Goal: Communication & Community: Answer question/provide support

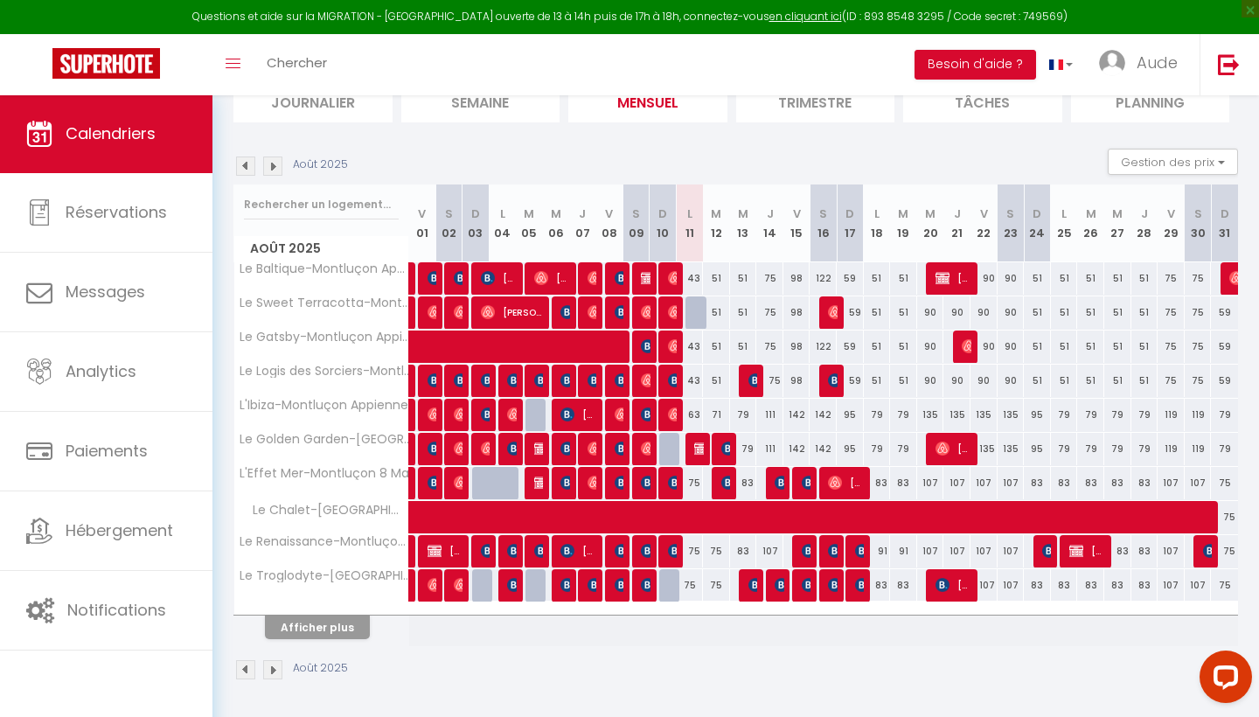
click at [316, 625] on button "Afficher plus" at bounding box center [317, 627] width 105 height 24
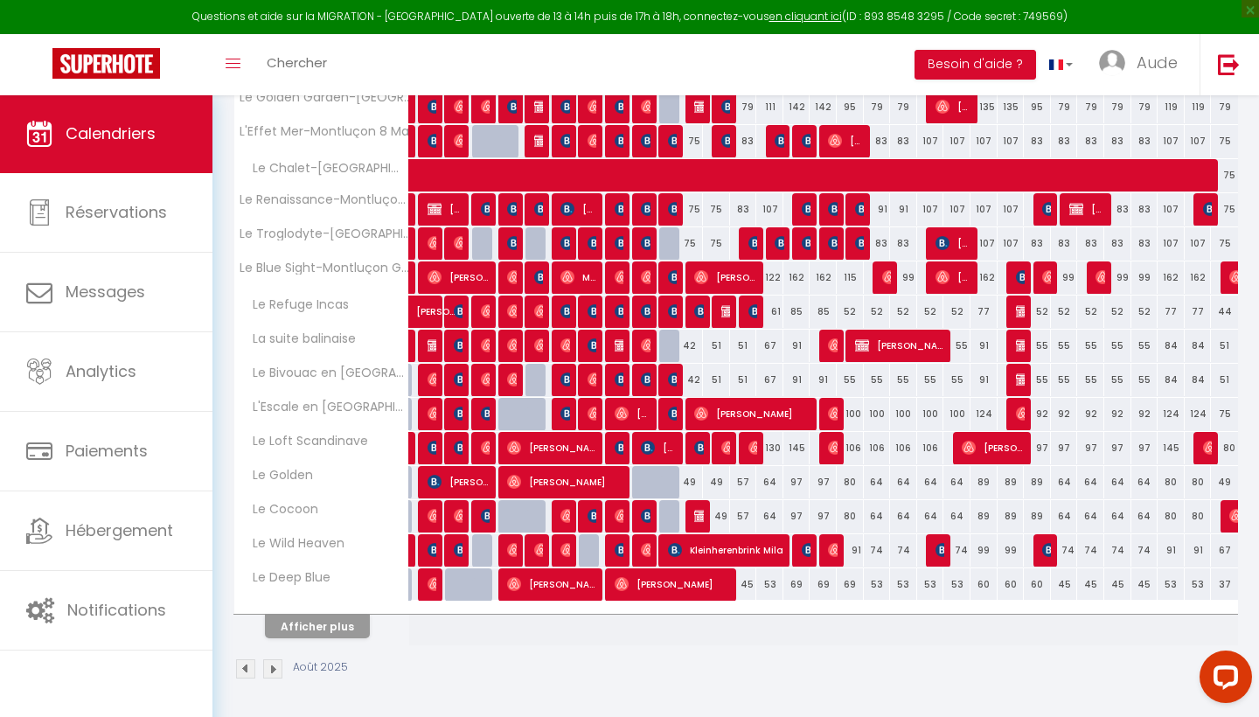
click at [315, 625] on button "Afficher plus" at bounding box center [317, 627] width 105 height 24
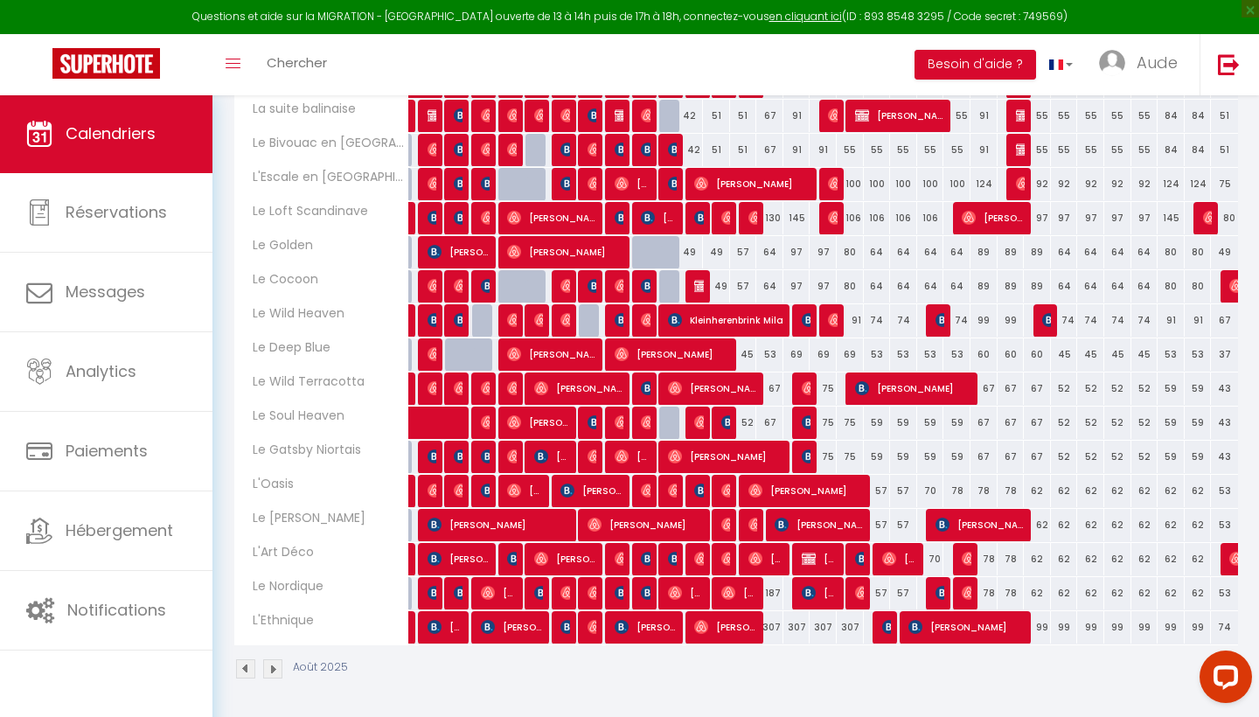
scroll to position [706, 0]
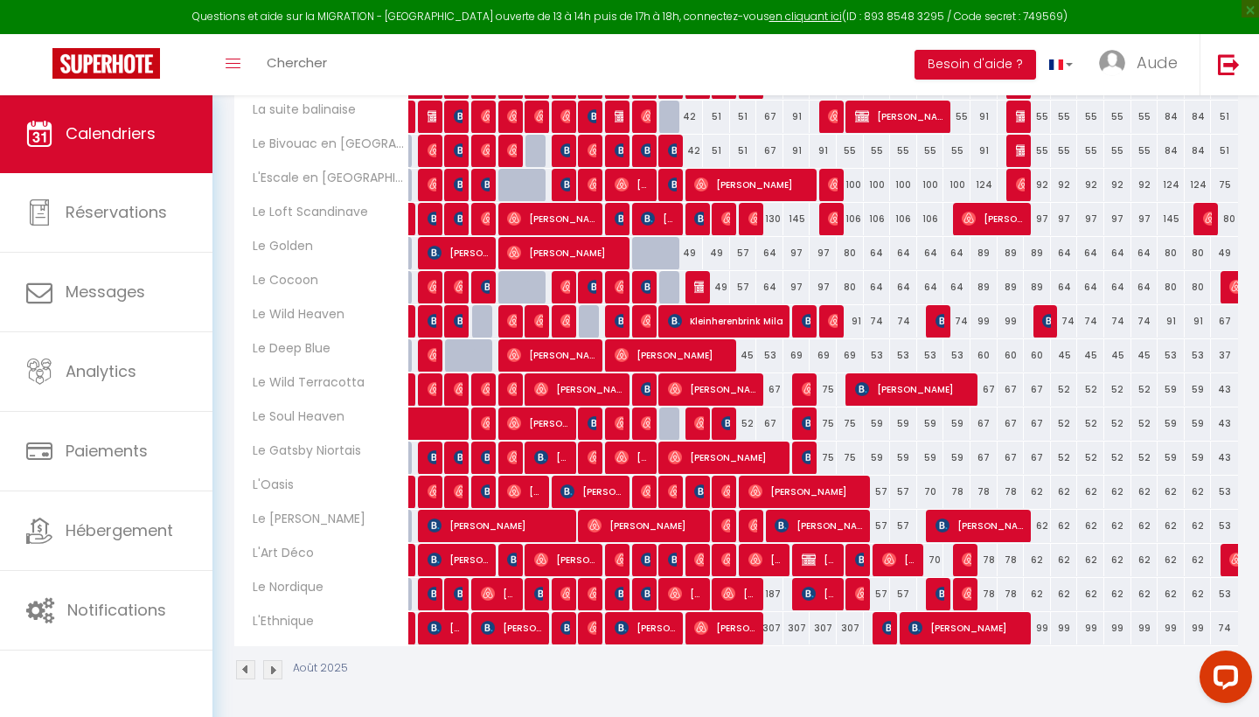
click at [728, 561] on img at bounding box center [728, 559] width 14 height 14
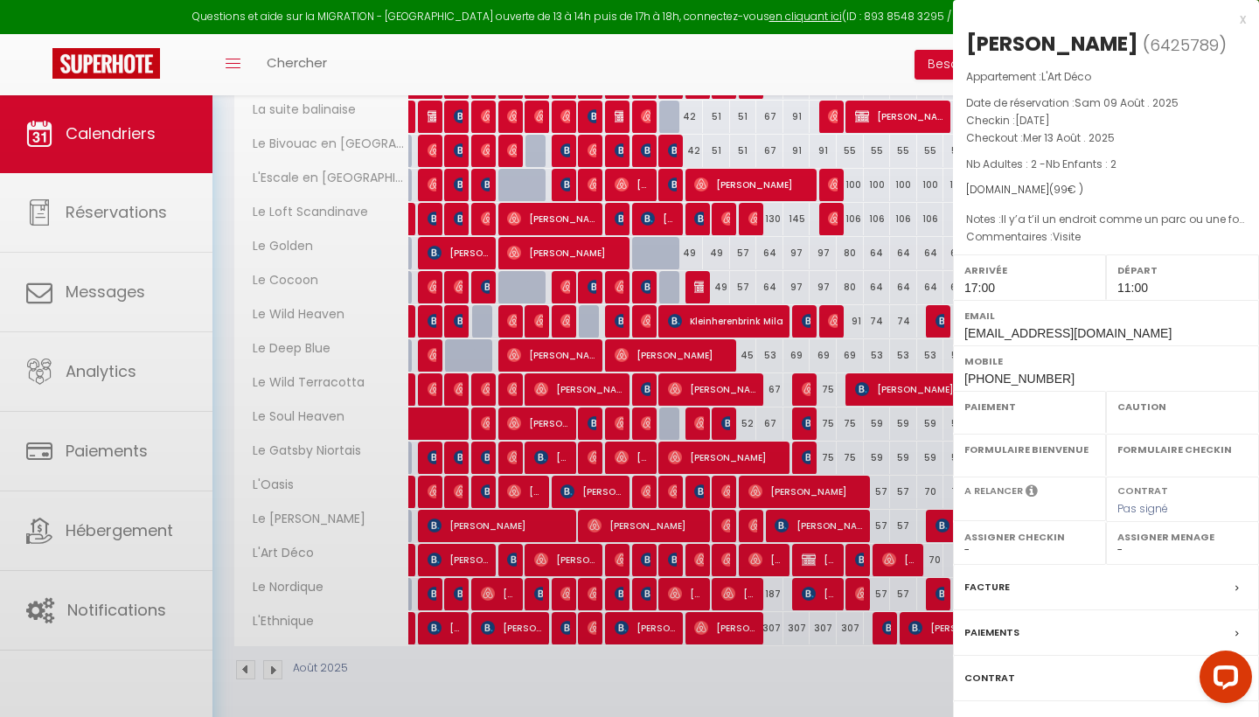
select select "OK"
select select "1"
select select "0"
select select "1"
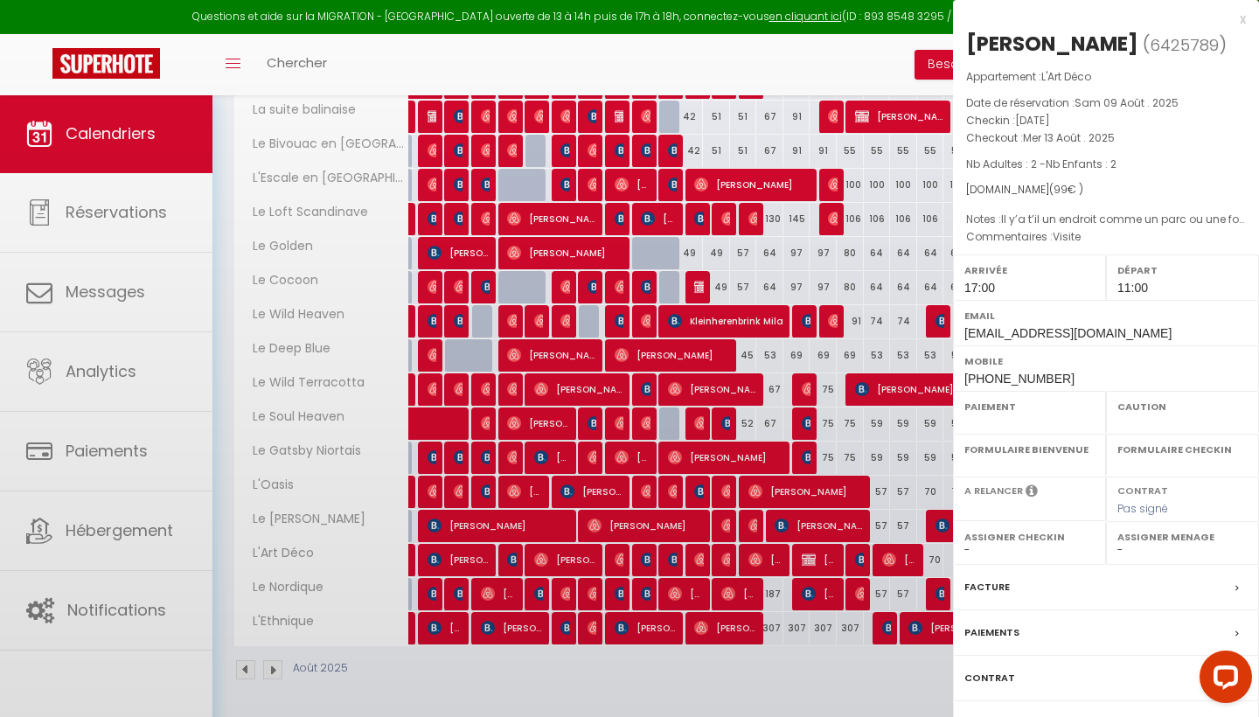
select select
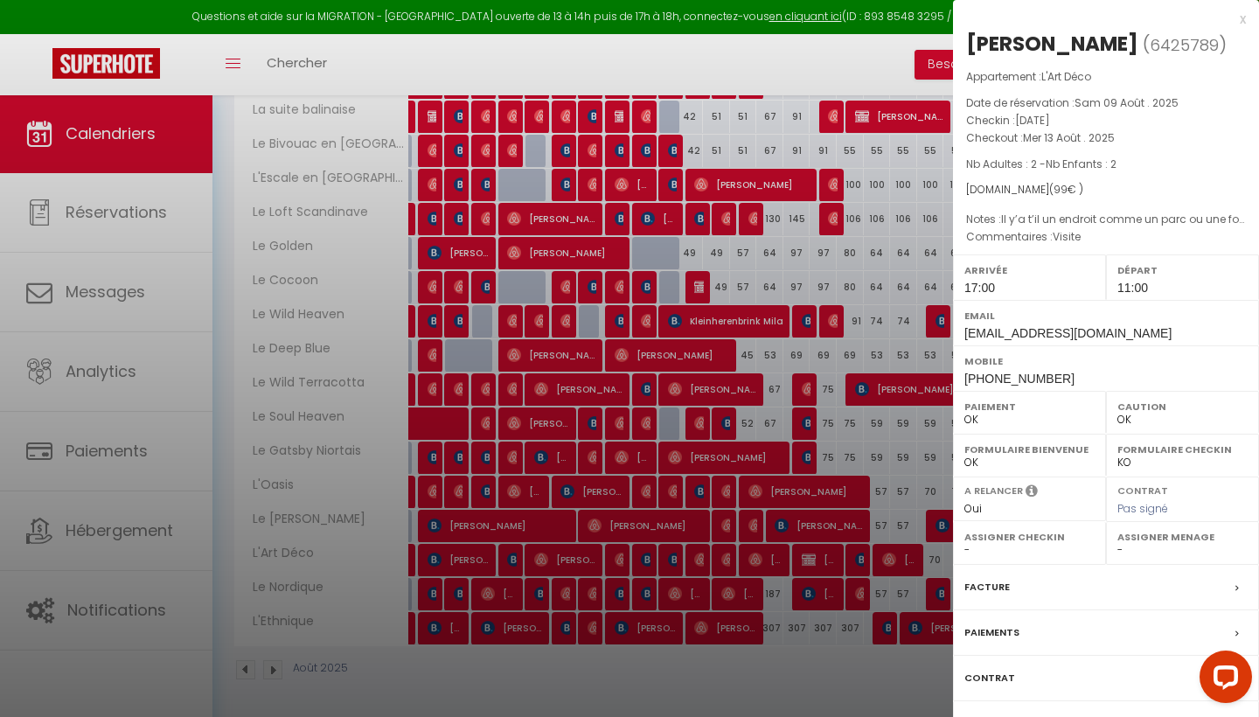
click at [1028, 593] on div "Facture" at bounding box center [1106, 587] width 306 height 45
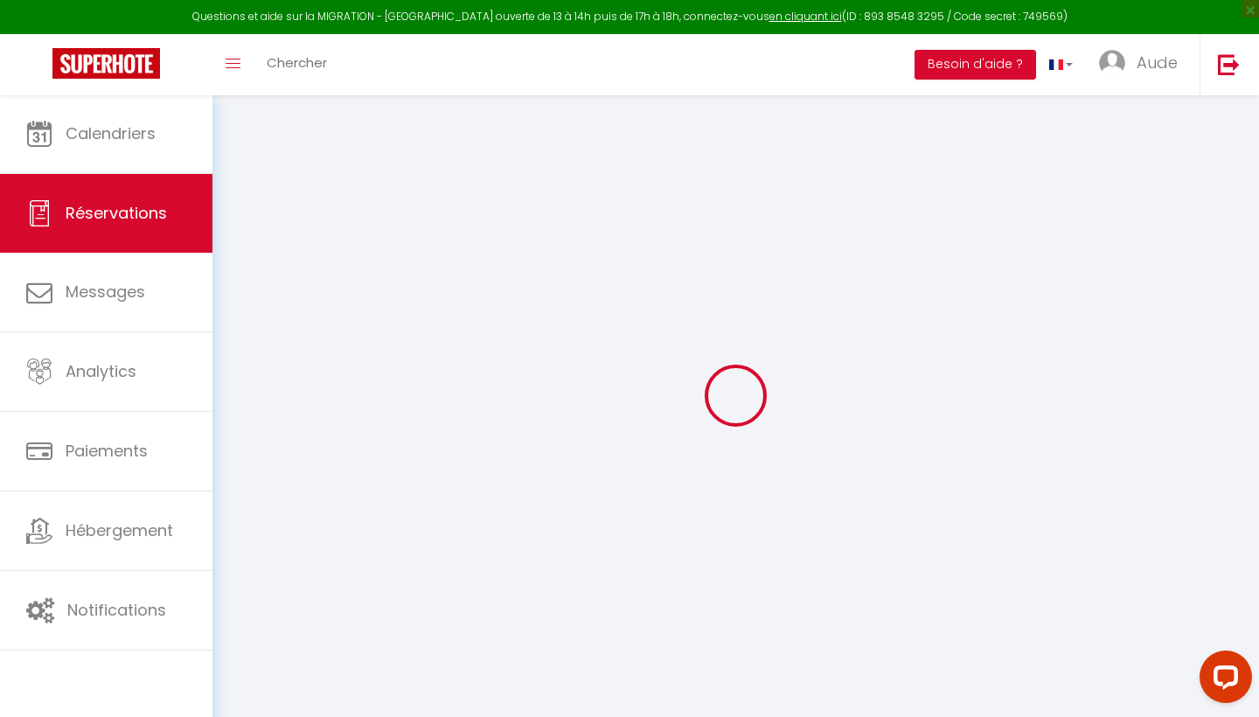
select select
checkbox input "false"
select select
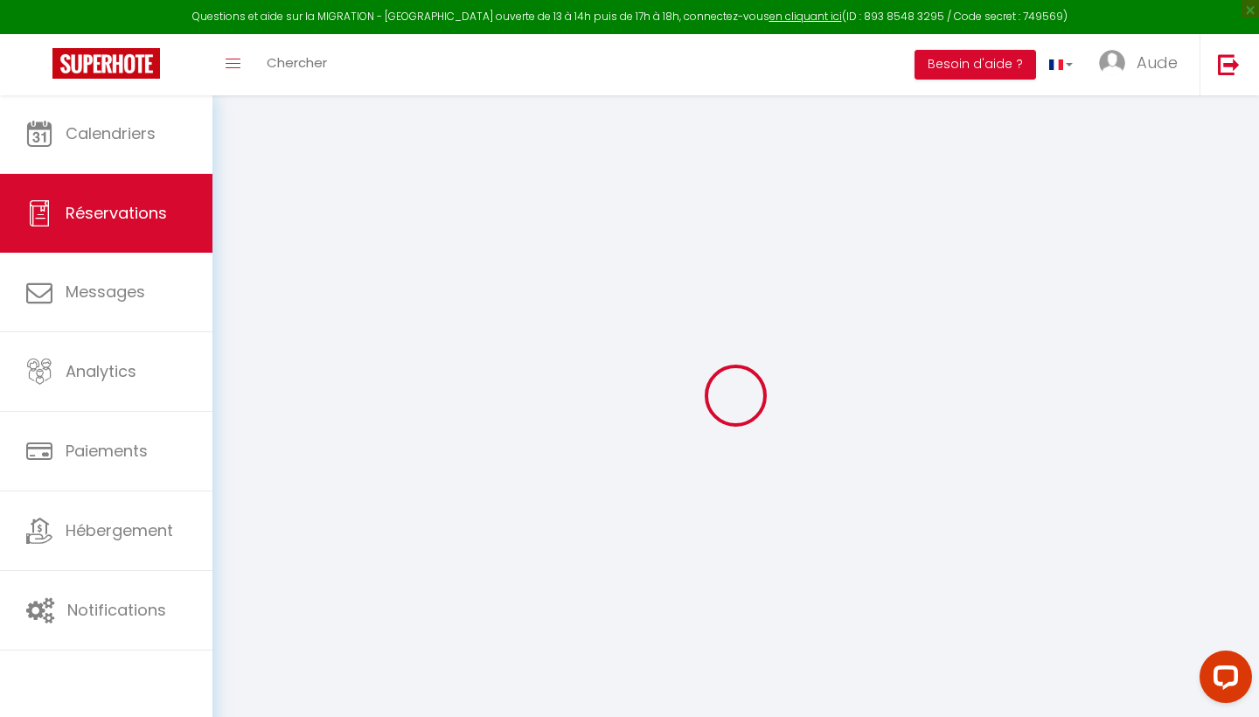
select select
checkbox input "false"
type \?0 "Visite"
type \?1 "Il y’a t’il un endroit comme un parc ou une forêt vers le logement pour promene…"
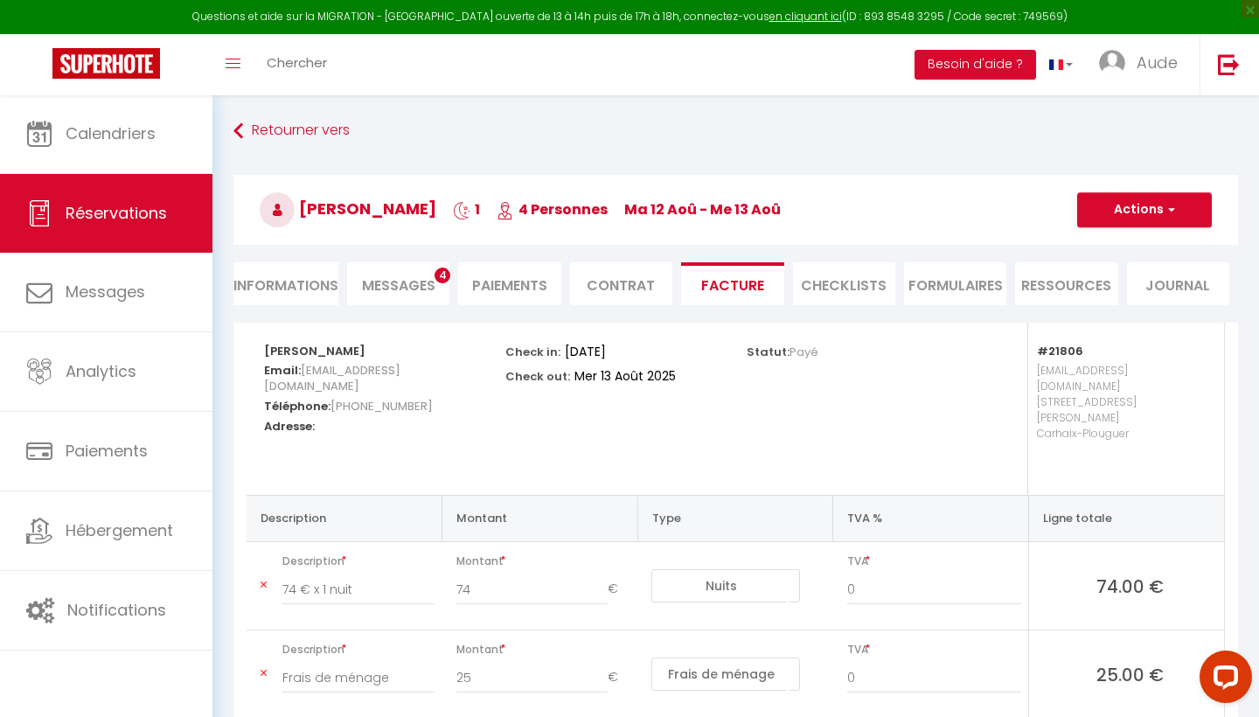
click at [365, 293] on span "Messages" at bounding box center [398, 285] width 73 height 20
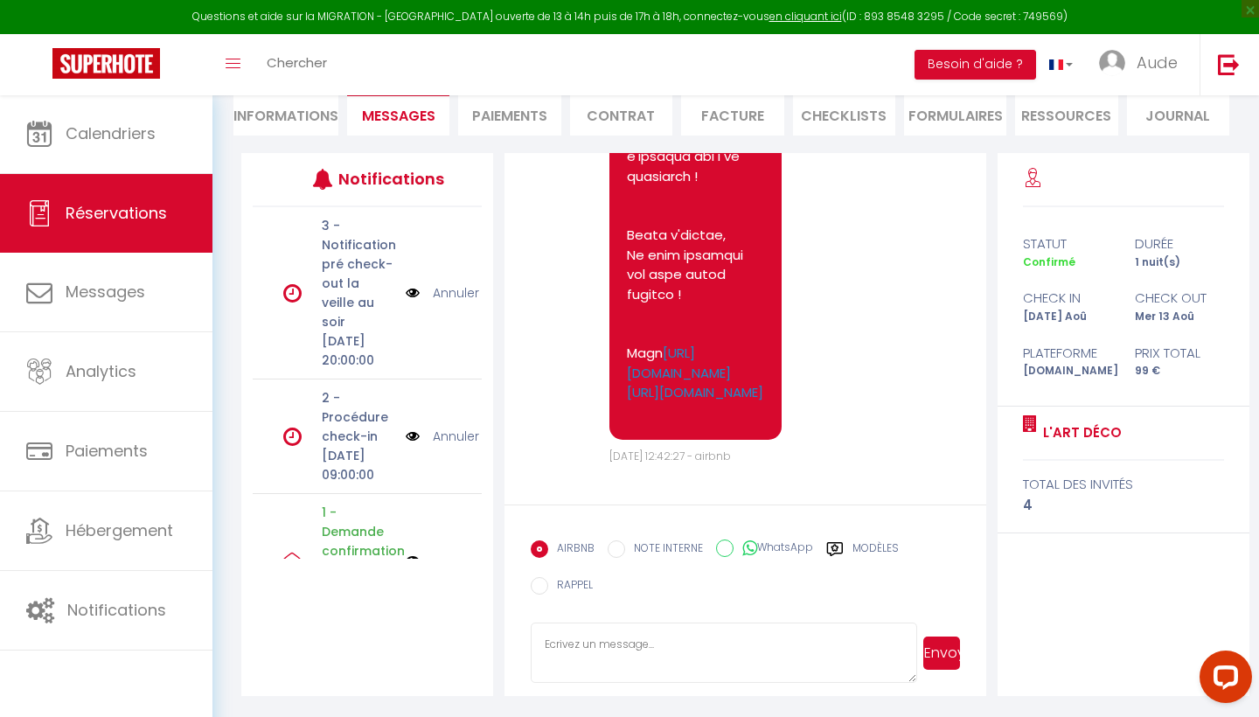
scroll to position [170, 0]
click at [650, 659] on textarea at bounding box center [724, 652] width 386 height 61
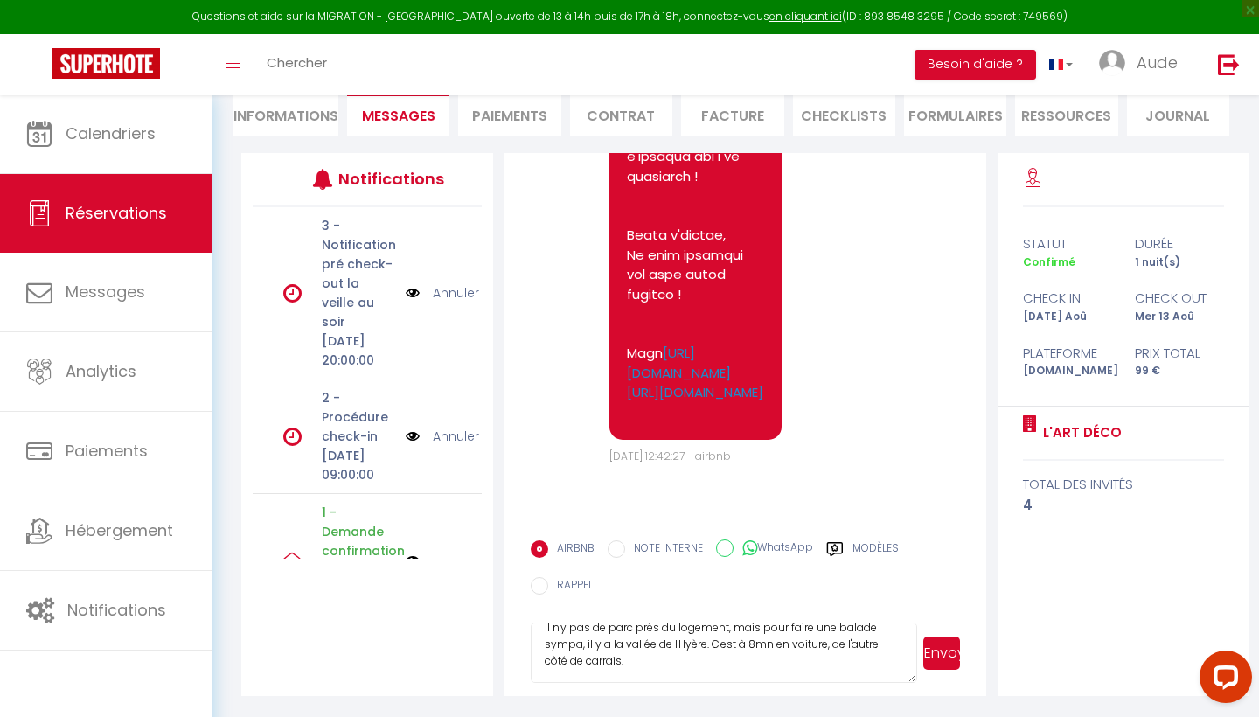
click at [615, 643] on textarea "Bonjour, J'ai bien reçu votre formulaire complété, je vous remercie. Il n'y pas…" at bounding box center [724, 652] width 386 height 61
click at [608, 655] on textarea "Bonjour, J'ai bien reçu votre formulaire complété, je vous remercie. Il n'y pas…" at bounding box center [724, 652] width 386 height 61
click at [621, 647] on textarea "Bonjour, J'ai bien reçu votre formulaire complété, je vous remercie. Il n'y pas…" at bounding box center [724, 652] width 386 height 61
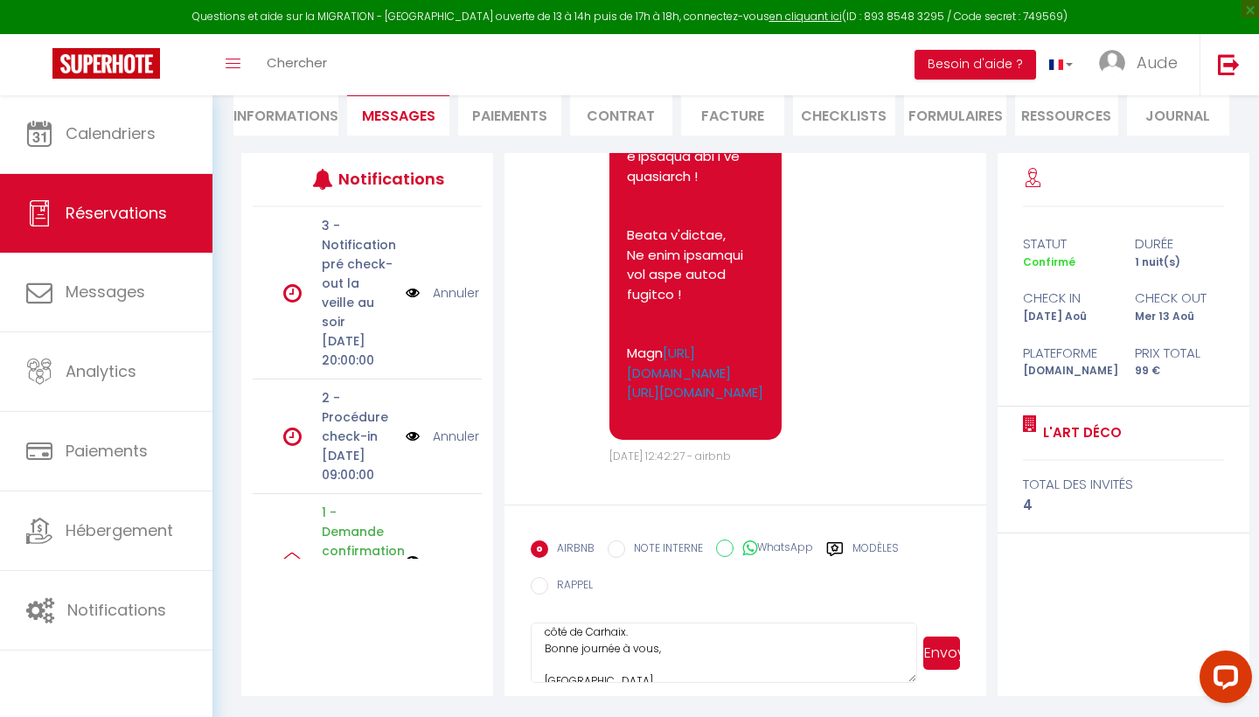
type textarea "Bonjour, J'ai bien reçu votre formulaire complété, je vous remercie. Il n'y pas…"
click at [940, 659] on button "Envoyer" at bounding box center [941, 652] width 37 height 33
